Goal: Information Seeking & Learning: Learn about a topic

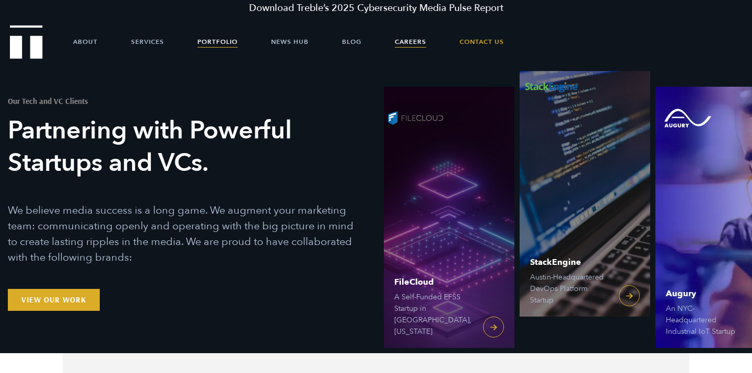
click at [422, 43] on link "Careers" at bounding box center [410, 41] width 31 height 31
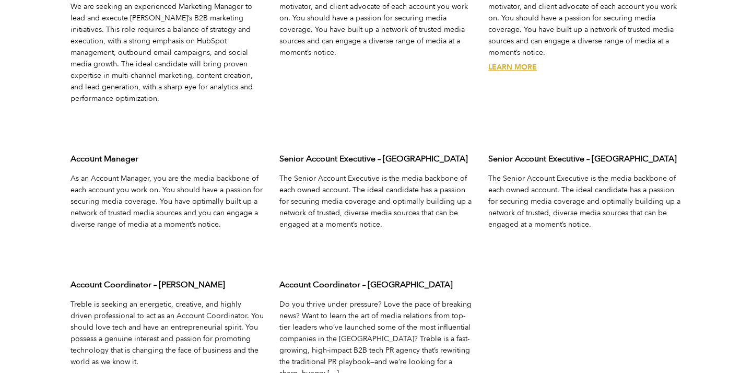
scroll to position [3442, 0]
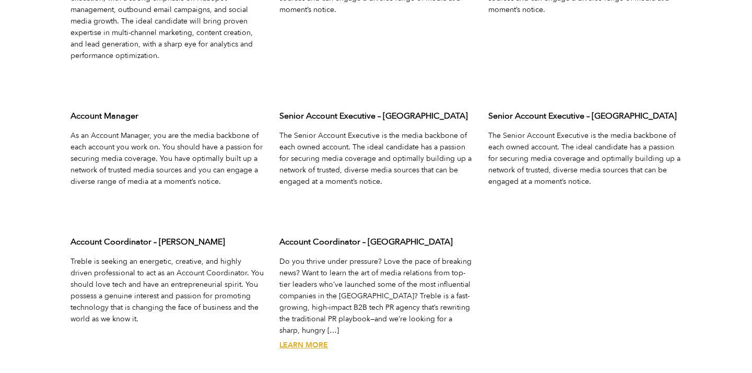
click at [300, 340] on link "Learn More" at bounding box center [303, 345] width 49 height 10
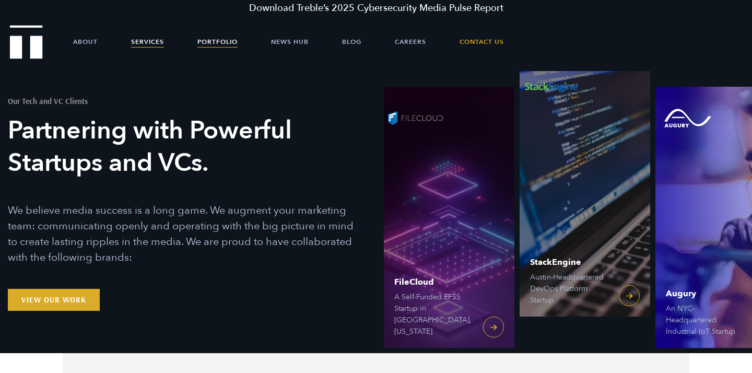
click at [154, 46] on link "Services" at bounding box center [147, 41] width 33 height 31
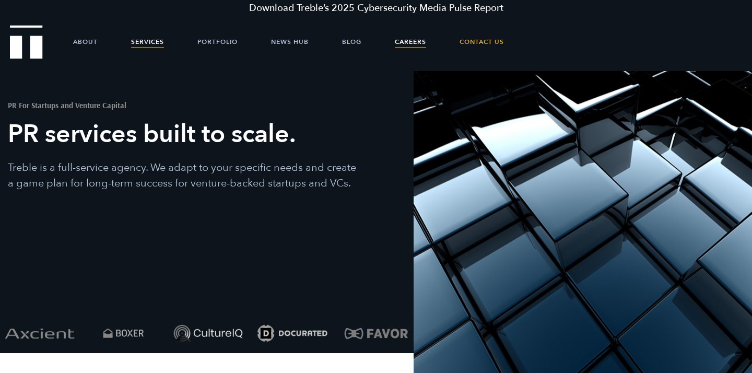
click at [412, 44] on link "Careers" at bounding box center [410, 41] width 31 height 31
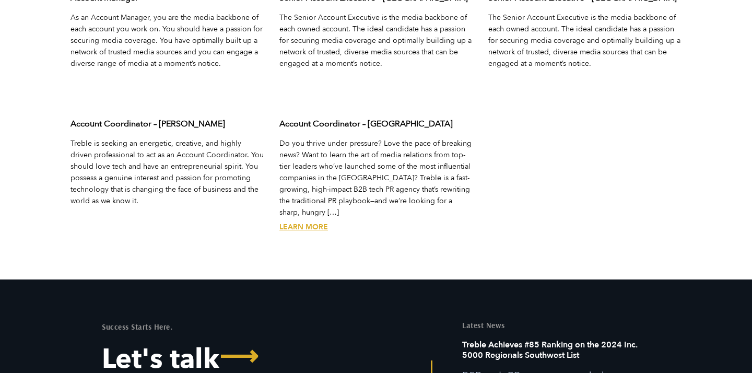
scroll to position [3574, 0]
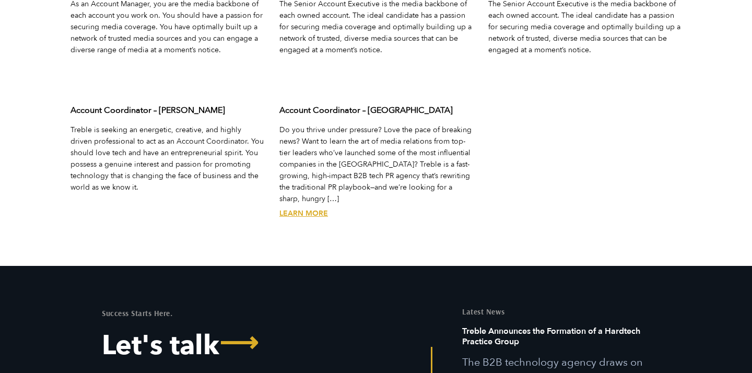
click at [317, 208] on link "Learn More" at bounding box center [303, 213] width 49 height 10
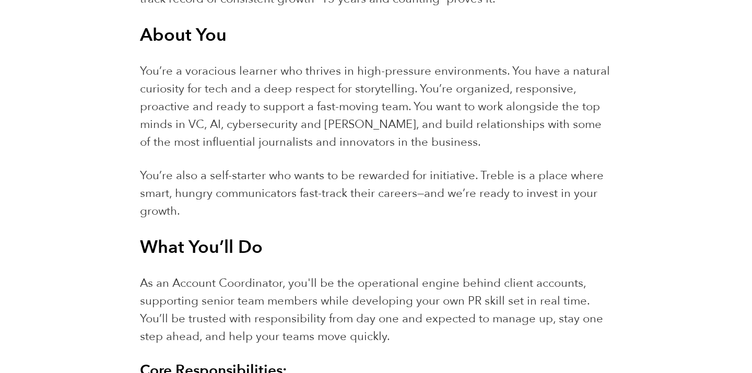
scroll to position [696, 0]
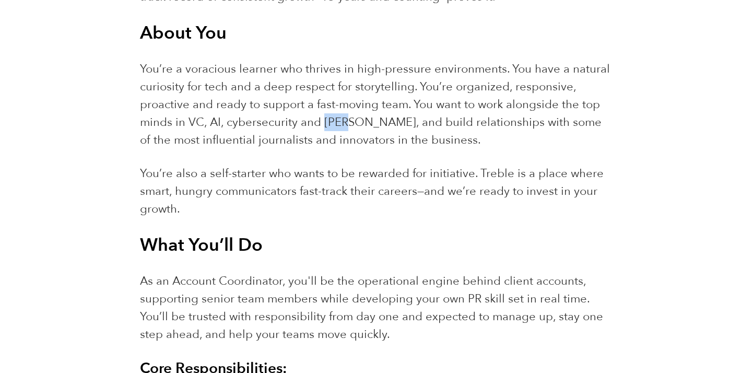
drag, startPoint x: 321, startPoint y: 121, endPoint x: 345, endPoint y: 121, distance: 24.0
click at [345, 121] on span "You’re a voracious learner who thrives in high-pressure environments. You have …" at bounding box center [375, 104] width 470 height 87
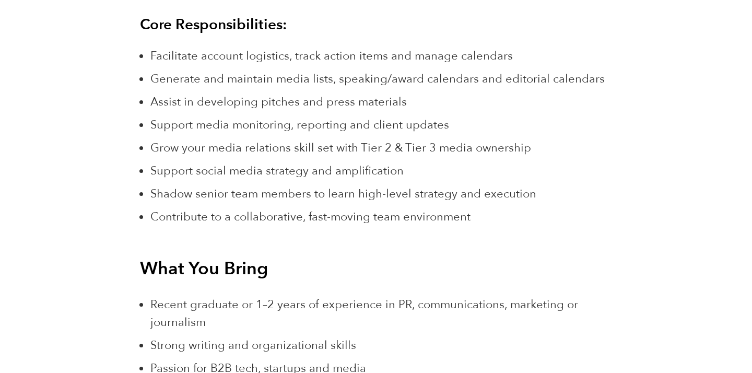
copy span "SaaS"
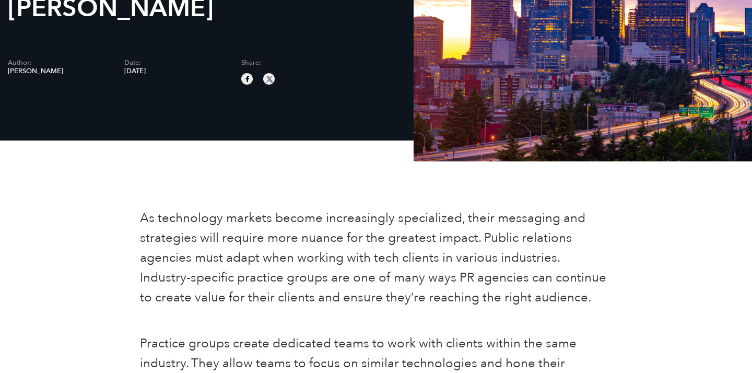
scroll to position [222, 0]
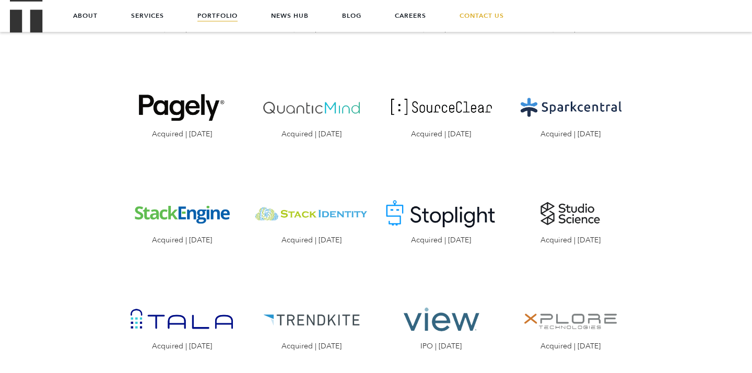
scroll to position [1456, 0]
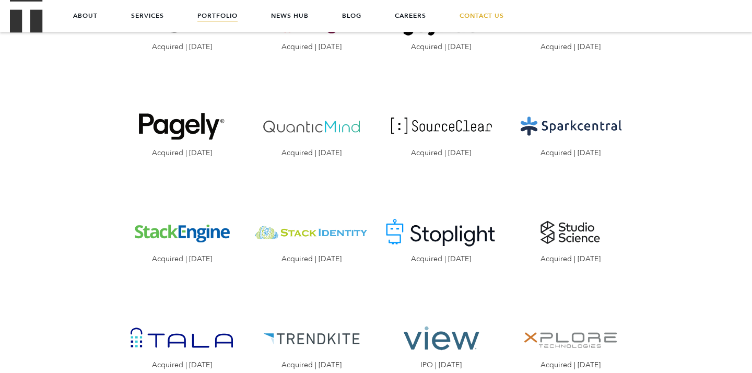
click at [309, 204] on img "Visit the website" at bounding box center [311, 232] width 114 height 57
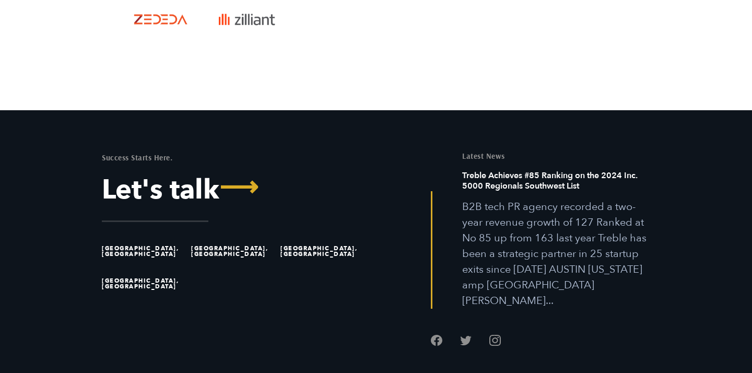
scroll to position [3784, 0]
